Goal: Find specific page/section: Find specific page/section

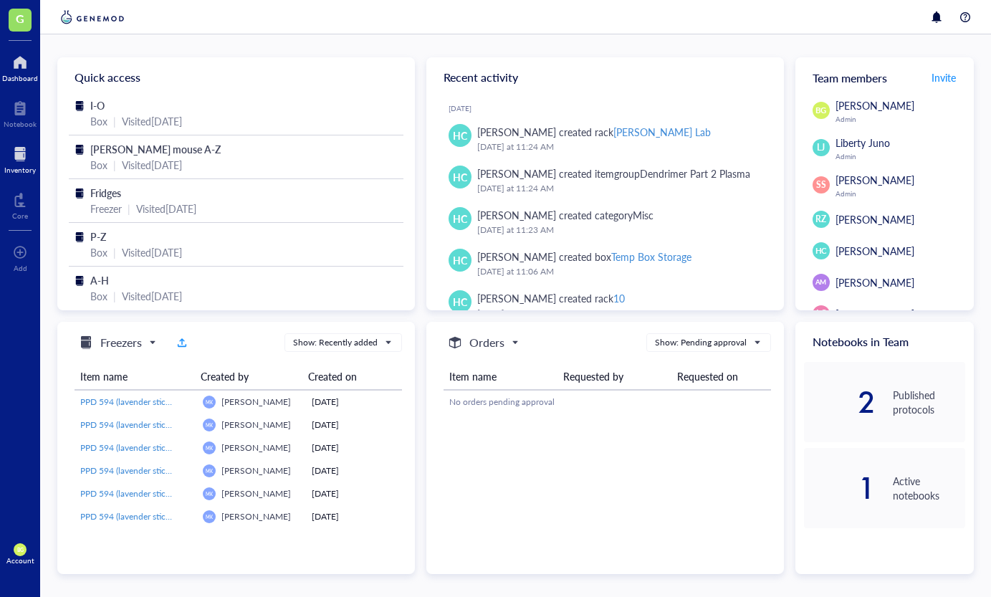
click at [22, 156] on div at bounding box center [20, 154] width 32 height 23
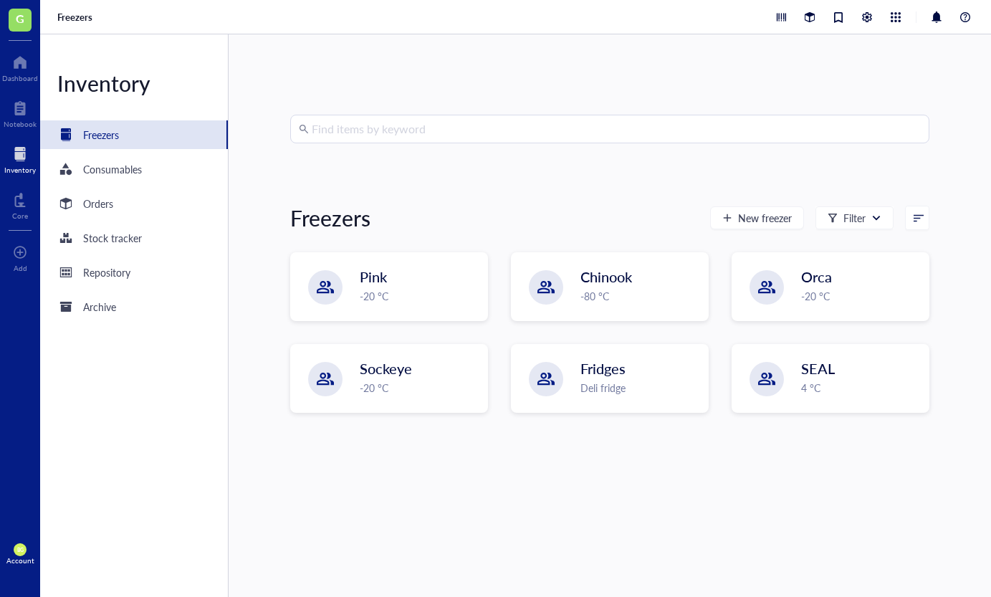
click at [349, 118] on input "search" at bounding box center [616, 128] width 609 height 27
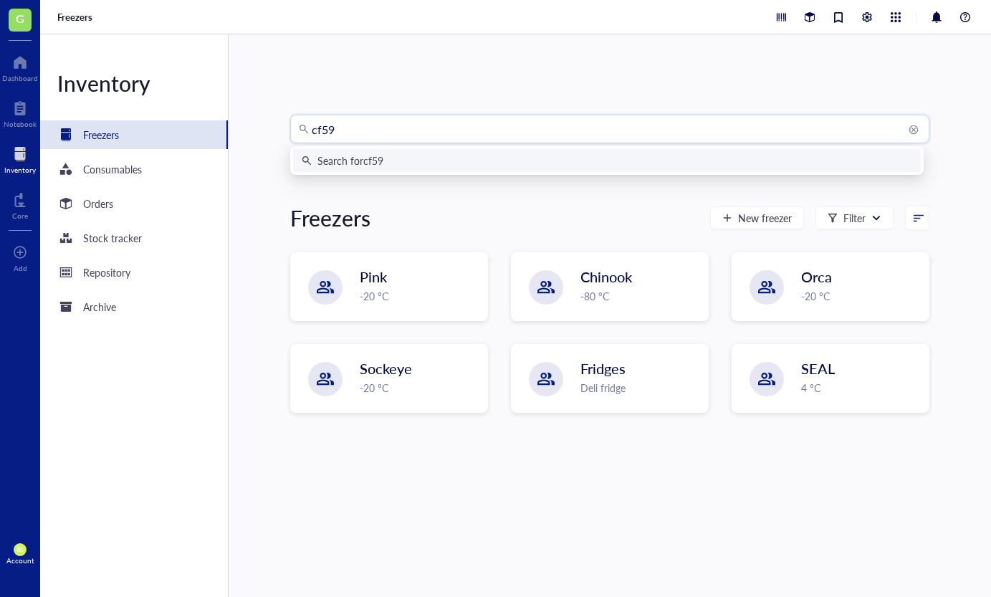
type input "cf594"
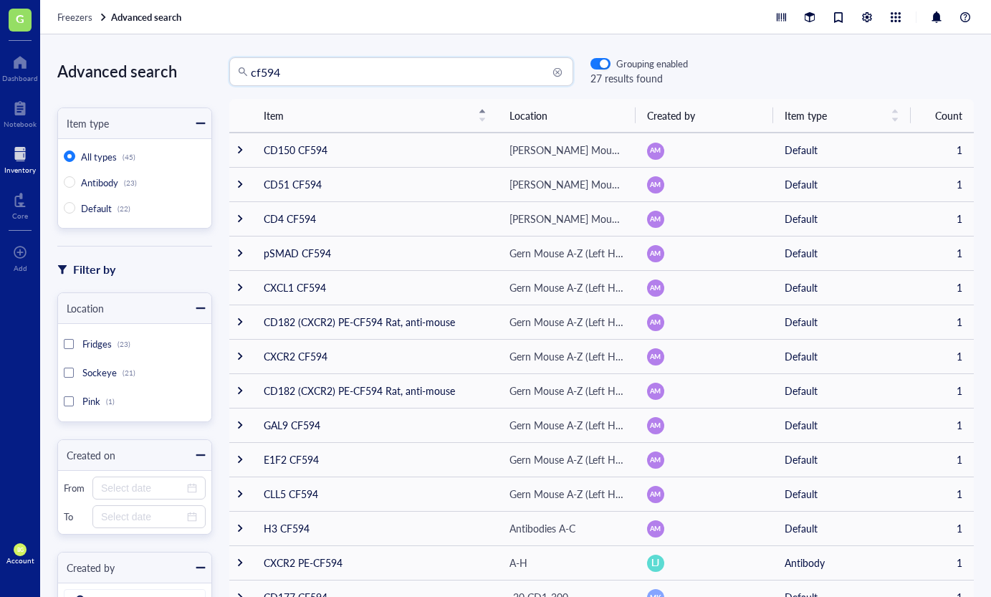
drag, startPoint x: 266, startPoint y: 69, endPoint x: 300, endPoint y: 72, distance: 34.5
click at [300, 72] on input "cf594" at bounding box center [408, 71] width 314 height 27
type input "cf633"
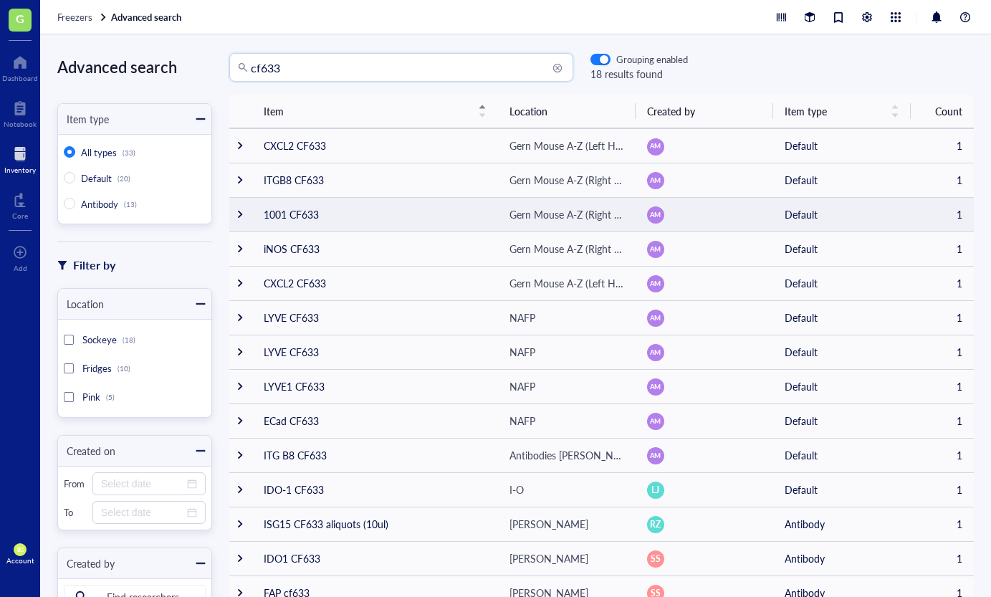
scroll to position [2, 0]
